Goal: Task Accomplishment & Management: Manage account settings

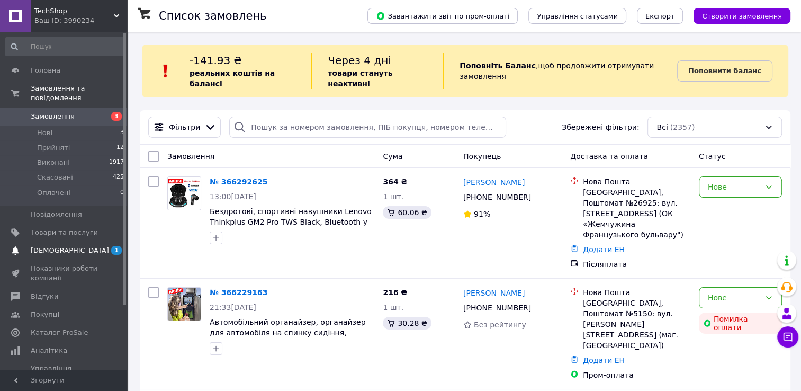
click at [68, 246] on span "[DEMOGRAPHIC_DATA]" at bounding box center [70, 251] width 78 height 10
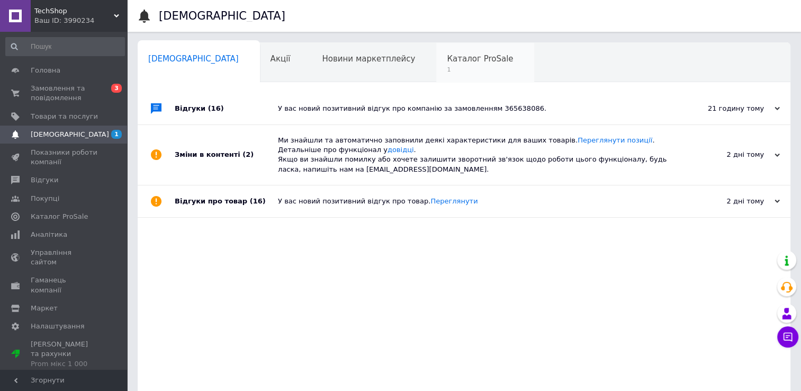
click at [447, 61] on span "Каталог ProSale" at bounding box center [480, 59] width 66 height 10
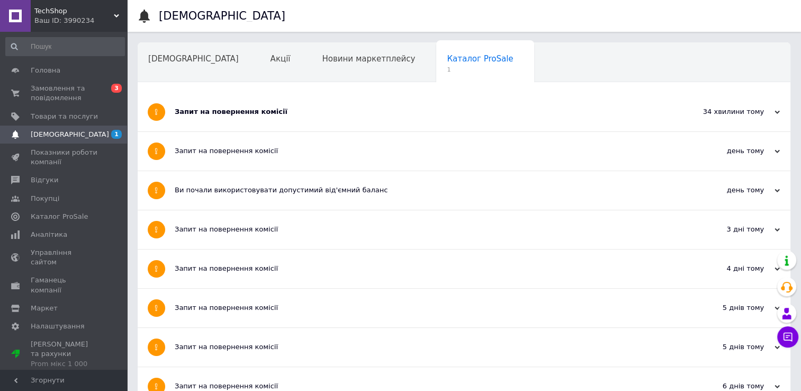
click at [779, 115] on icon at bounding box center [777, 112] width 5 height 5
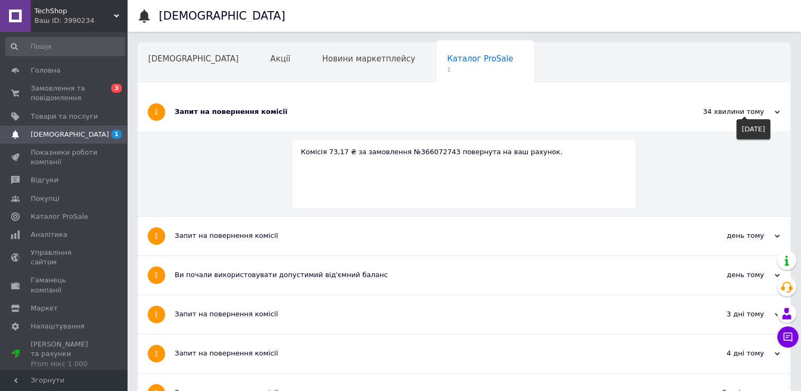
click at [779, 115] on icon at bounding box center [777, 112] width 5 height 5
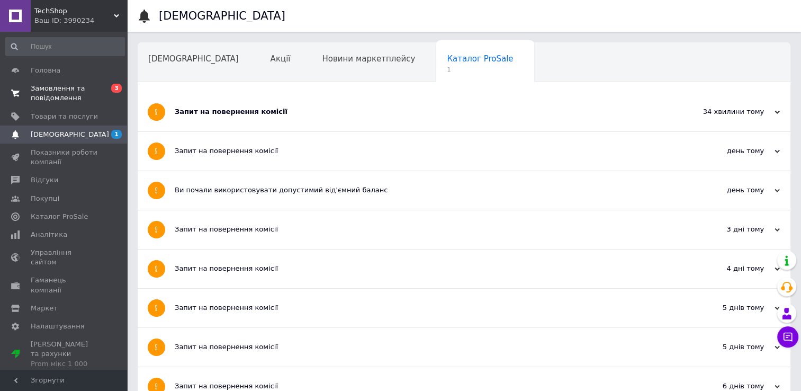
click at [70, 88] on span "Замовлення та повідомлення" at bounding box center [64, 93] width 67 height 19
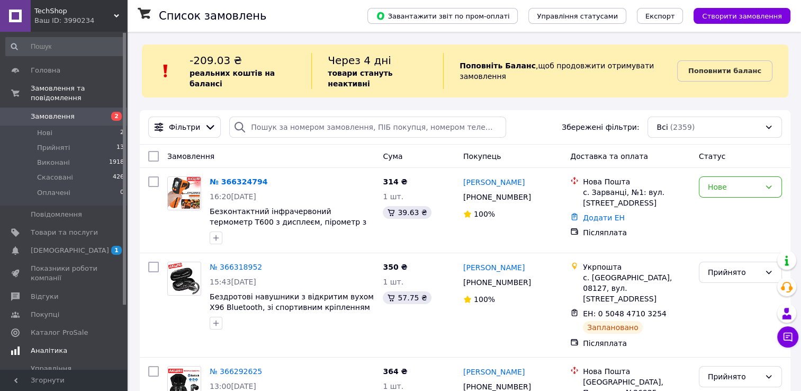
click at [57, 246] on span "[DEMOGRAPHIC_DATA]" at bounding box center [70, 251] width 78 height 10
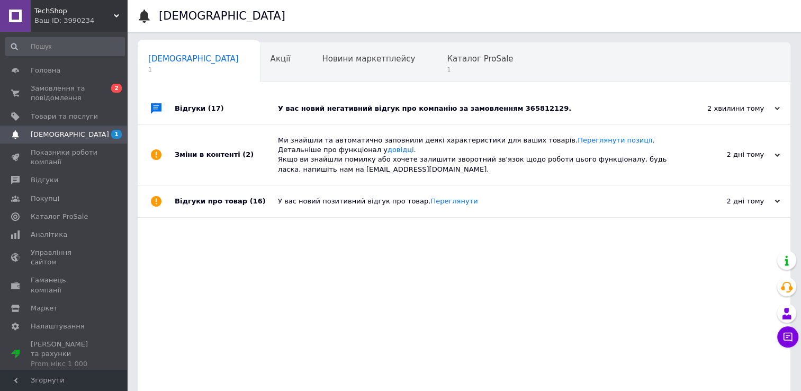
click at [403, 109] on div "У вас новий негативний відгук про компанію за замовленням 365812129." at bounding box center [476, 109] width 396 height 10
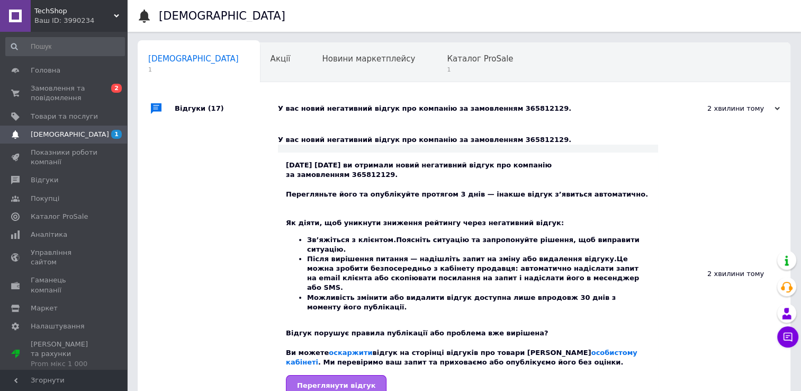
click at [333, 381] on span "Переглянути відгук" at bounding box center [336, 385] width 78 height 8
click at [447, 66] on span "1" at bounding box center [480, 70] width 66 height 8
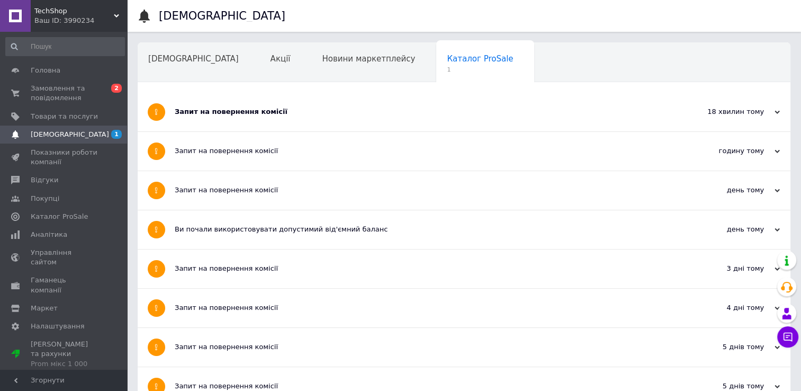
click at [262, 112] on div "Запит на повернення комісії" at bounding box center [424, 112] width 499 height 10
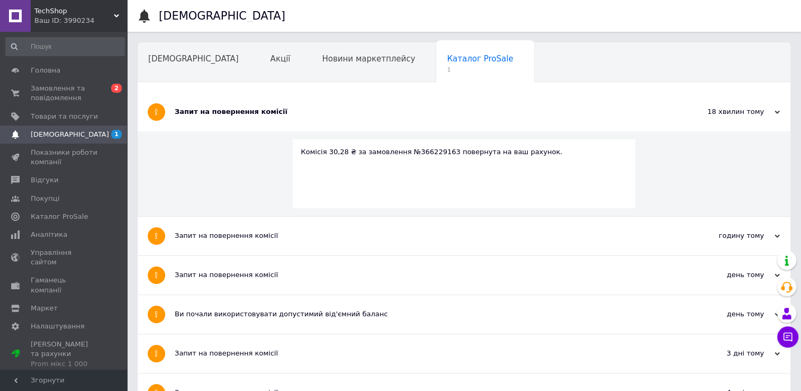
click at [262, 111] on div "Запит на повернення комісії" at bounding box center [424, 112] width 499 height 10
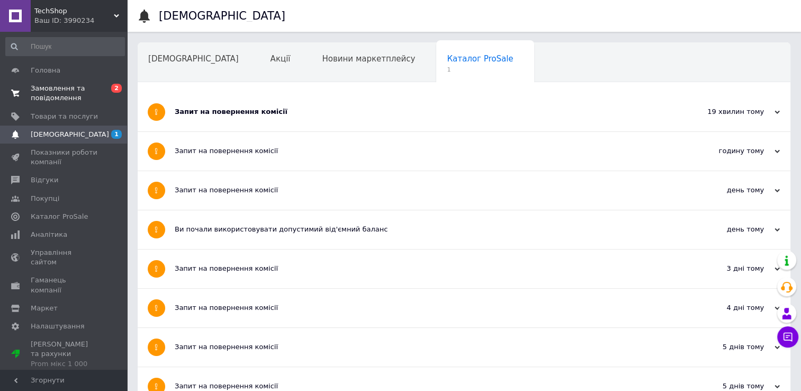
click at [66, 86] on span "Замовлення та повідомлення" at bounding box center [64, 93] width 67 height 19
